Goal: Transaction & Acquisition: Purchase product/service

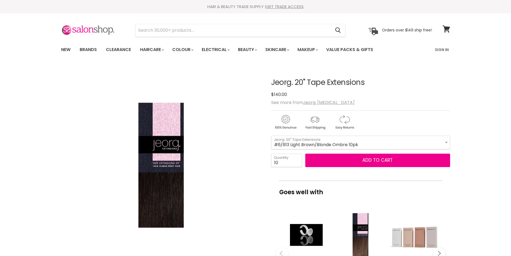
select select "#6/613 Light Brown/Blonde Ombre 10pk"
select select "10+"
click at [161, 29] on input "Search" at bounding box center [233, 30] width 196 height 12
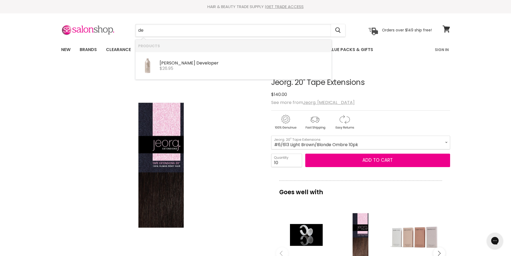
type input "d"
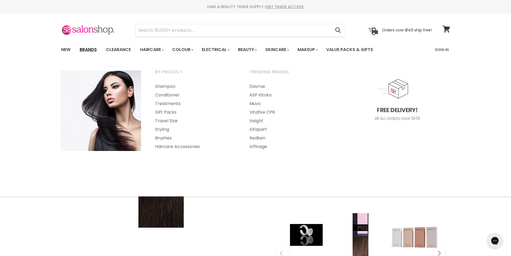
click at [91, 52] on link "Brands" at bounding box center [88, 49] width 25 height 11
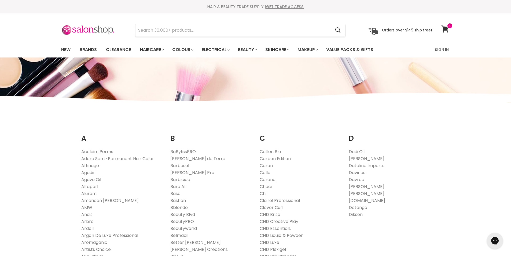
click at [361, 184] on link "[PERSON_NAME]" at bounding box center [367, 186] width 36 height 6
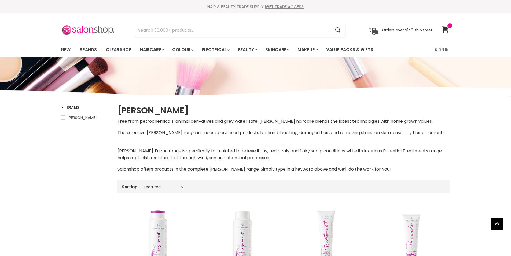
select select "manual"
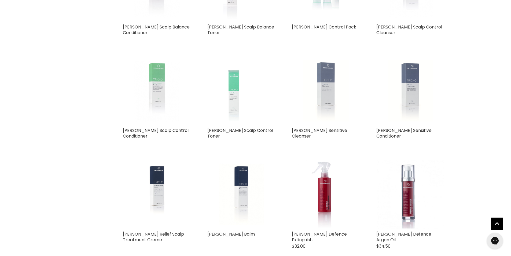
scroll to position [1288, 0]
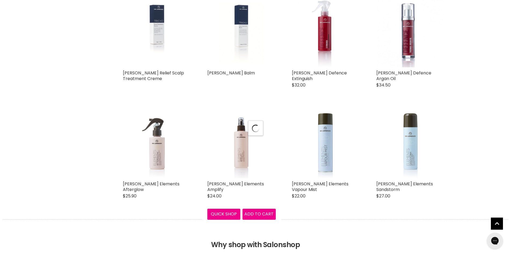
select select "manual"
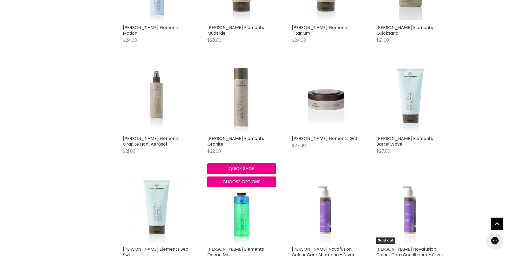
scroll to position [1556, 0]
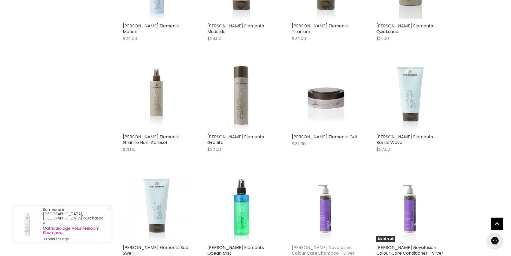
click at [319, 244] on link "[PERSON_NAME] Novafusion Colour Care Shampoo - Silver" at bounding box center [323, 250] width 63 height 12
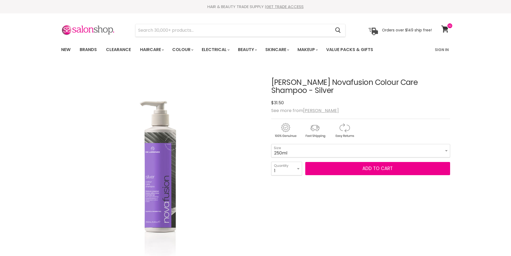
click at [295, 149] on select "250ml" at bounding box center [360, 150] width 179 height 13
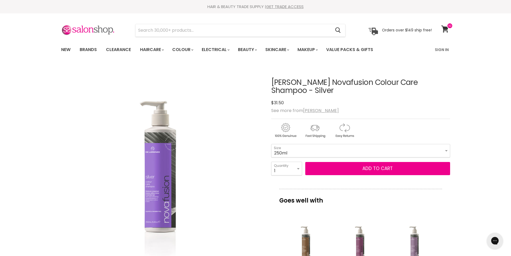
click at [295, 149] on select "250ml" at bounding box center [360, 150] width 179 height 13
click at [161, 29] on input "Search" at bounding box center [233, 30] width 196 height 12
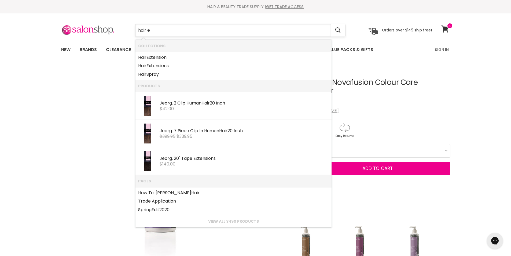
type input "hair ex"
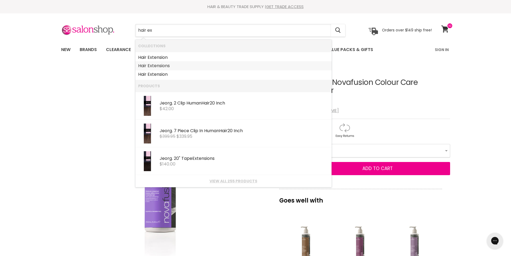
click at [149, 64] on b "Ex" at bounding box center [150, 66] width 5 height 6
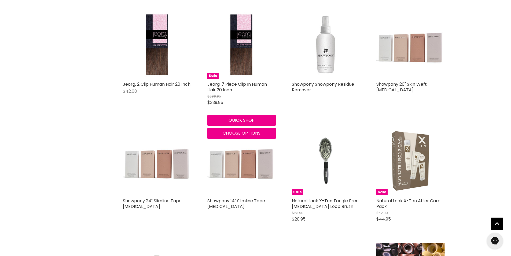
scroll to position [483, 0]
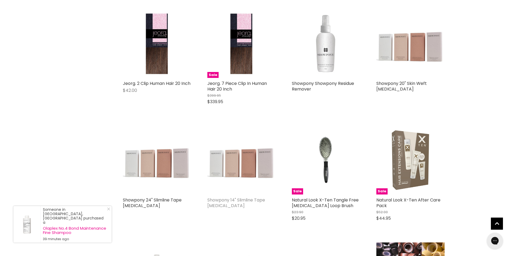
click at [241, 203] on link "Showpony 14" Slimline Tape Hair Extensions" at bounding box center [236, 203] width 58 height 12
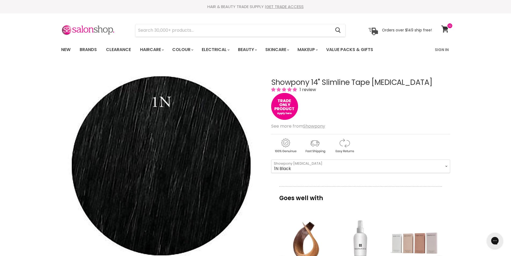
click at [322, 206] on div "Goes well with imageUrl Showpony 402 Clip In Human Hair Highlights - Discontinu…" at bounding box center [360, 250] width 179 height 128
click at [192, 31] on input "Search" at bounding box center [233, 30] width 196 height 12
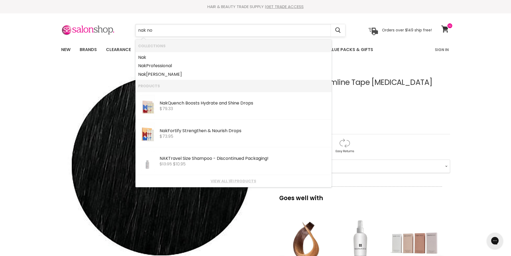
type input "nak nou"
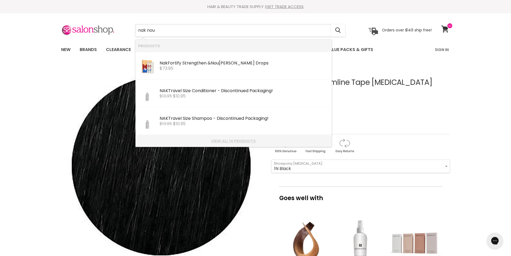
click at [224, 141] on link "View all 14 products" at bounding box center [233, 141] width 191 height 4
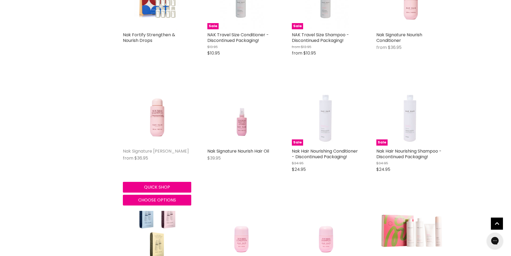
click at [144, 150] on link "Nak Signature Nourish Shampoo" at bounding box center [156, 151] width 66 height 6
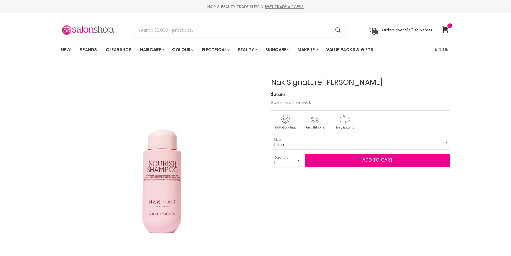
click at [271, 135] on select "350ml 1 Litre" at bounding box center [360, 141] width 179 height 13
select select "1 Litre"
